Goal: Information Seeking & Learning: Learn about a topic

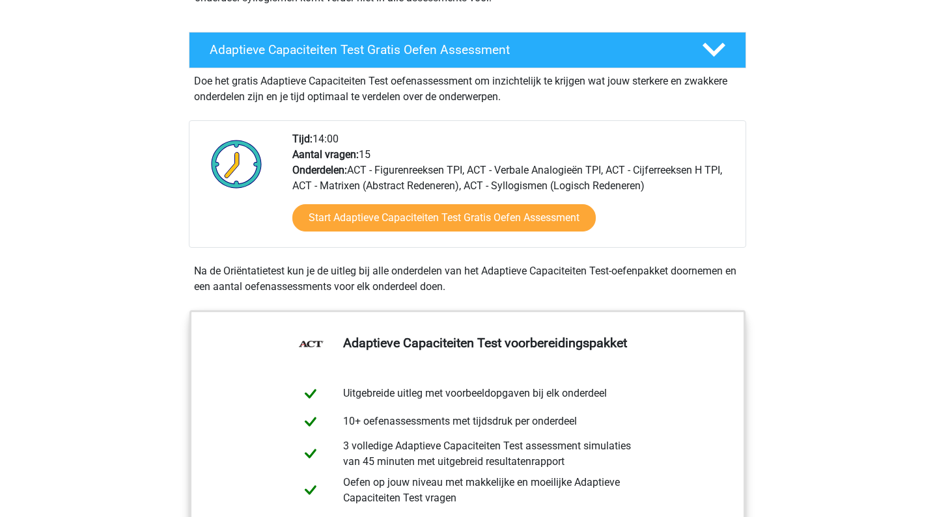
scroll to position [214, 0]
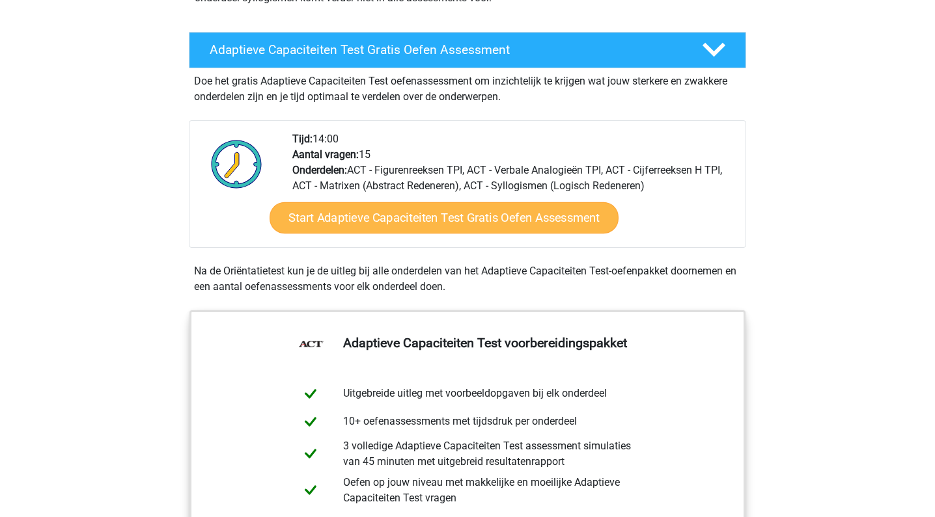
click at [422, 225] on link "Start Adaptieve Capaciteiten Test Gratis Oefen Assessment" at bounding box center [443, 217] width 349 height 31
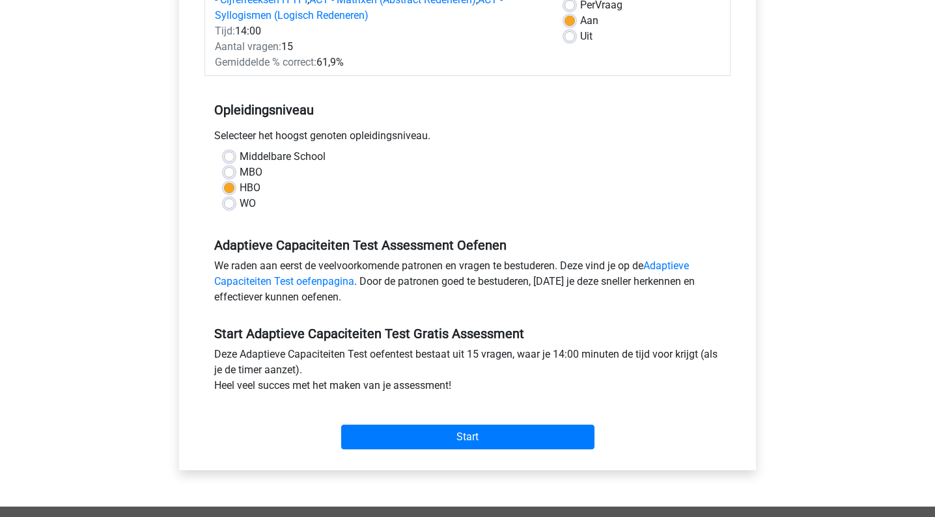
scroll to position [30, 0]
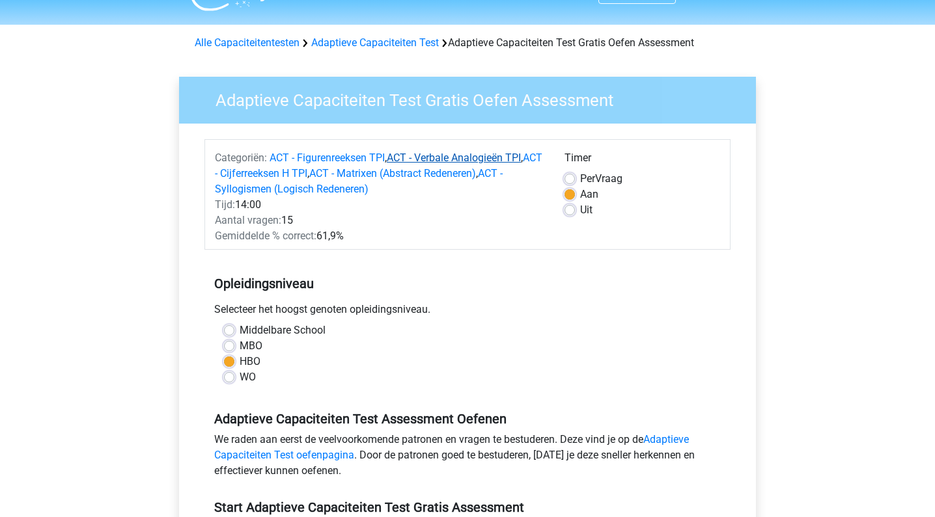
click at [456, 158] on link "ACT - Verbale Analogieën TPI" at bounding box center [454, 158] width 134 height 12
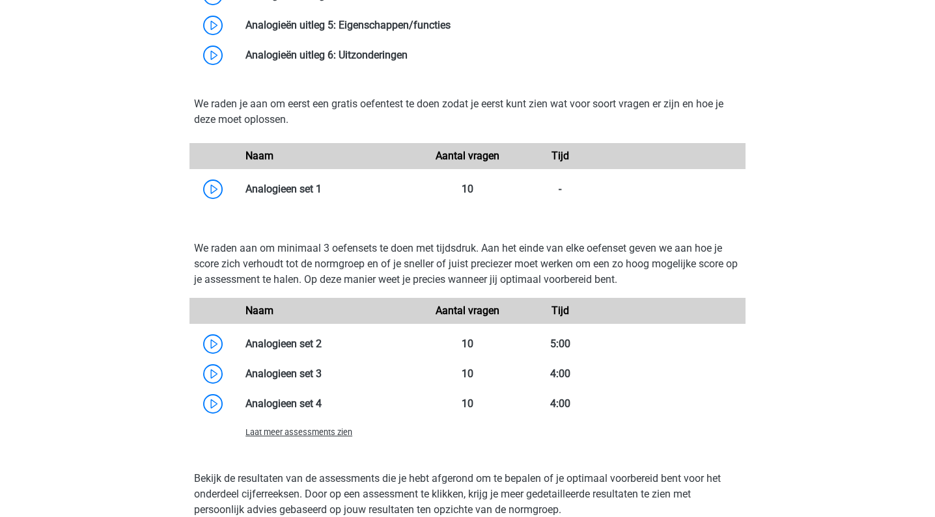
scroll to position [1309, 0]
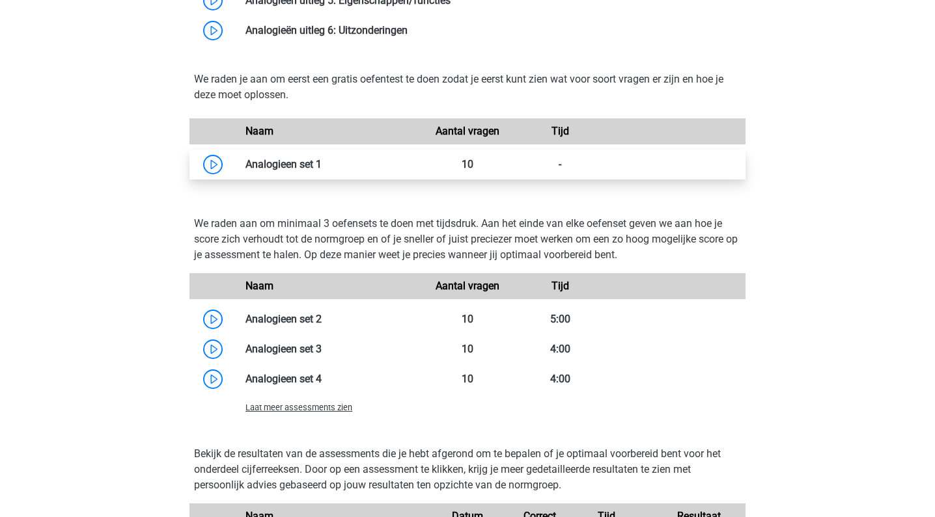
click at [322, 171] on link at bounding box center [322, 164] width 0 height 12
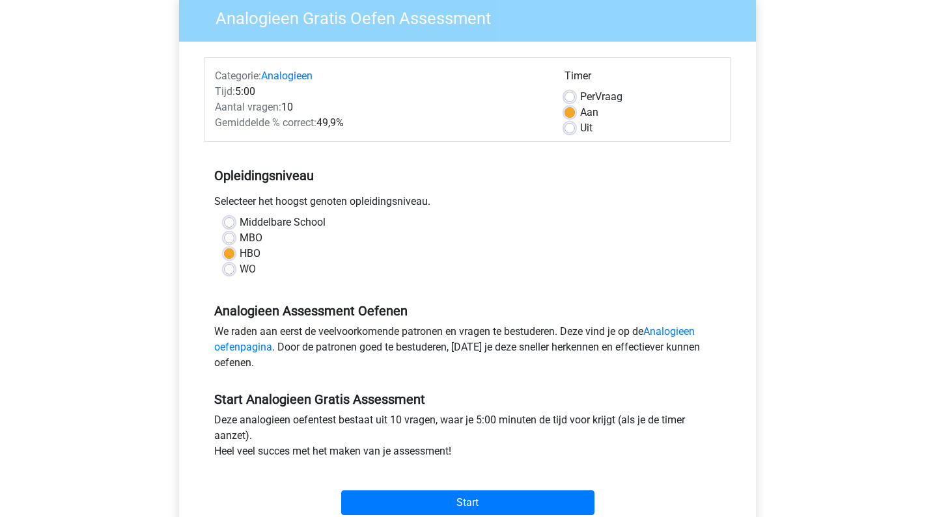
scroll to position [146, 0]
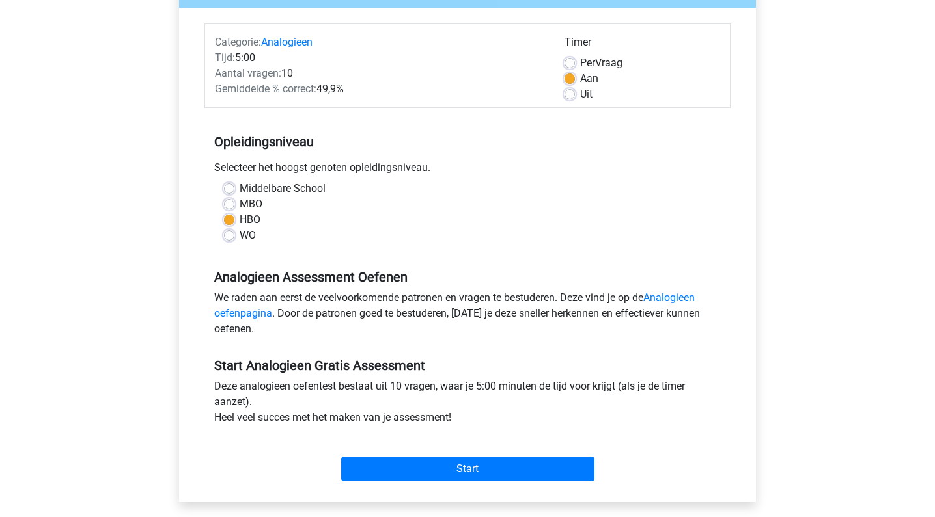
click at [240, 233] on label "WO" at bounding box center [248, 236] width 16 height 16
click at [224, 233] on input "WO" at bounding box center [229, 234] width 10 height 13
radio input "true"
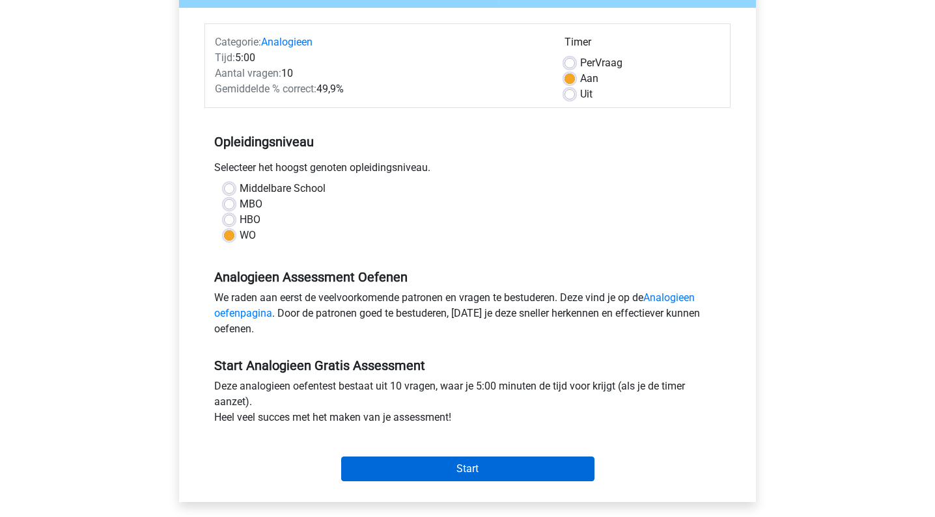
click at [446, 462] on input "Start" at bounding box center [467, 469] width 253 height 25
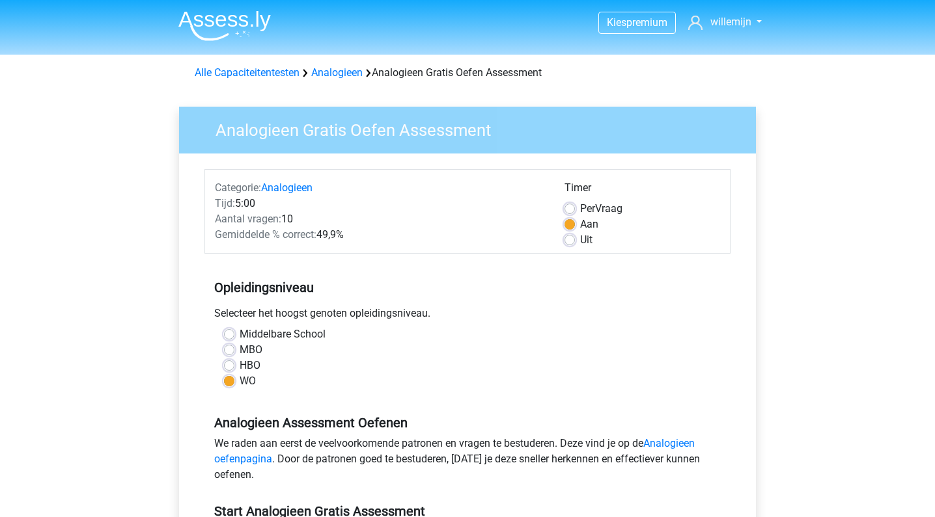
scroll to position [0, 0]
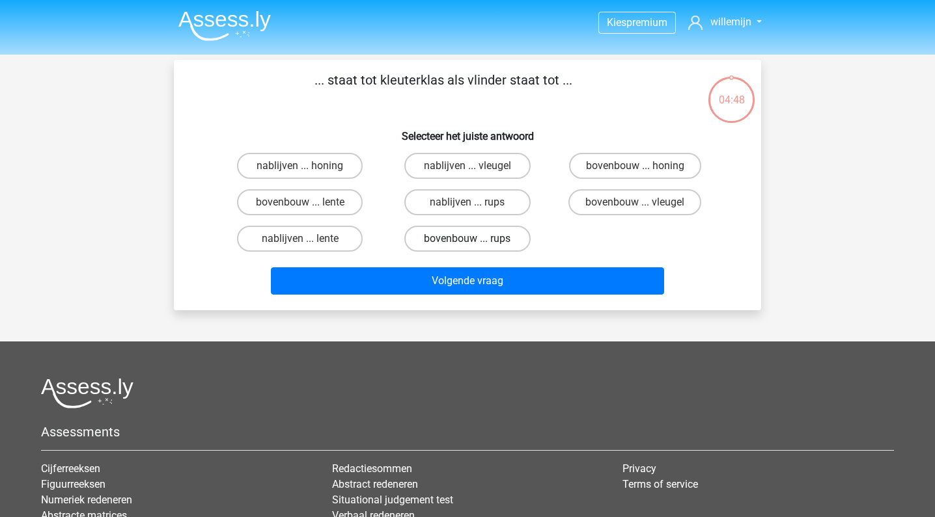
click at [477, 245] on label "bovenbouw ... rups" at bounding box center [467, 239] width 126 height 26
click at [476, 245] on input "bovenbouw ... rups" at bounding box center [471, 243] width 8 height 8
radio input "true"
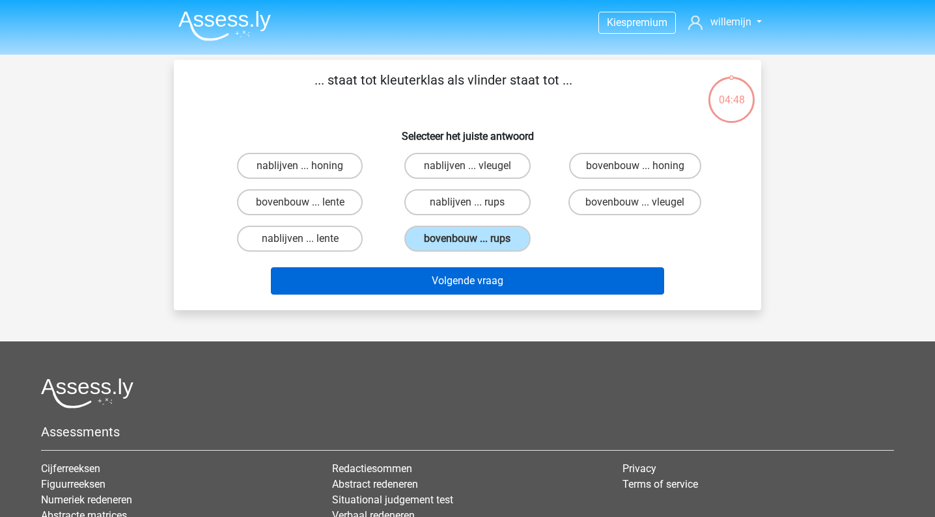
click at [478, 282] on button "Volgende vraag" at bounding box center [468, 280] width 394 height 27
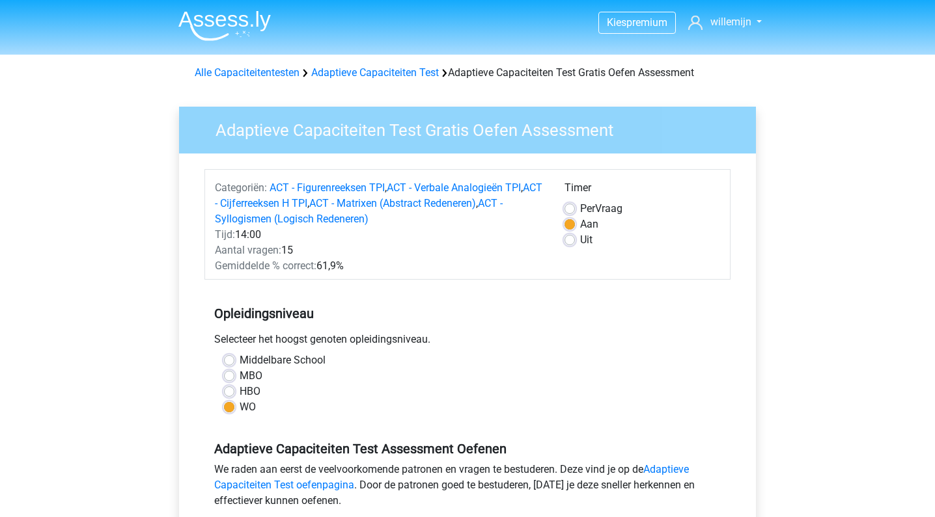
scroll to position [30, 0]
